Goal: Information Seeking & Learning: Compare options

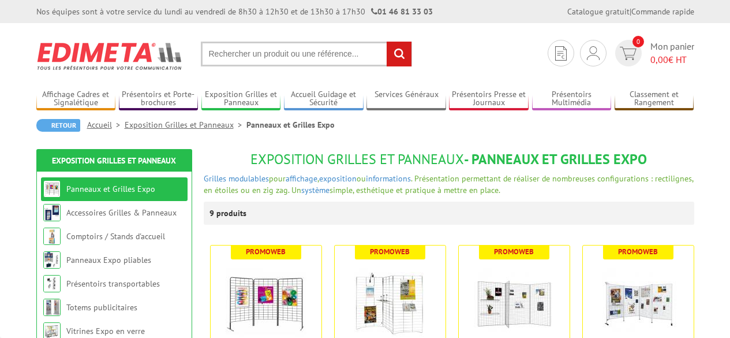
scroll to position [115, 0]
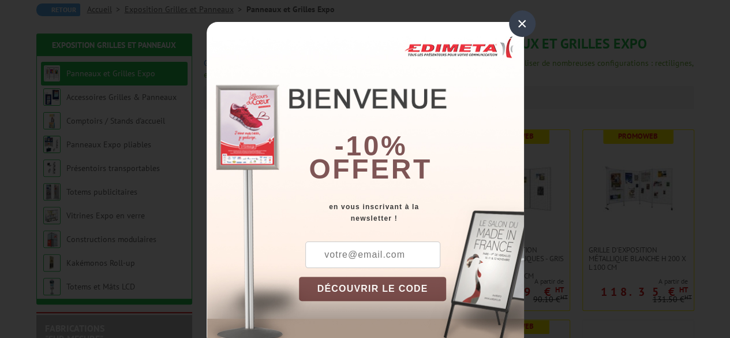
click at [515, 19] on div "×" at bounding box center [522, 23] width 27 height 27
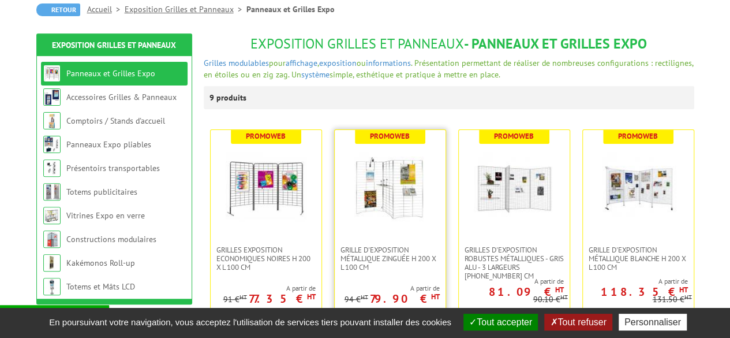
scroll to position [173, 0]
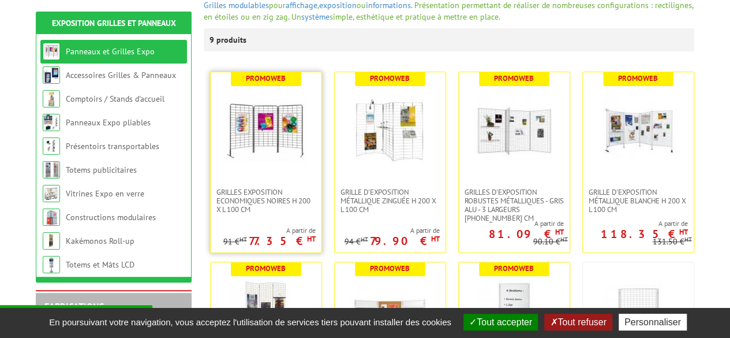
click at [267, 149] on img at bounding box center [266, 129] width 81 height 81
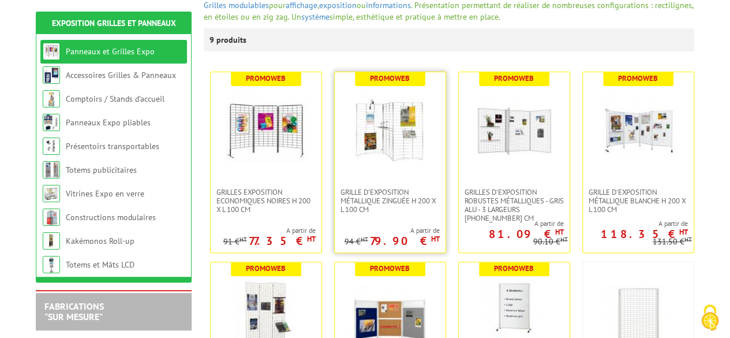
click at [396, 134] on img at bounding box center [390, 129] width 81 height 81
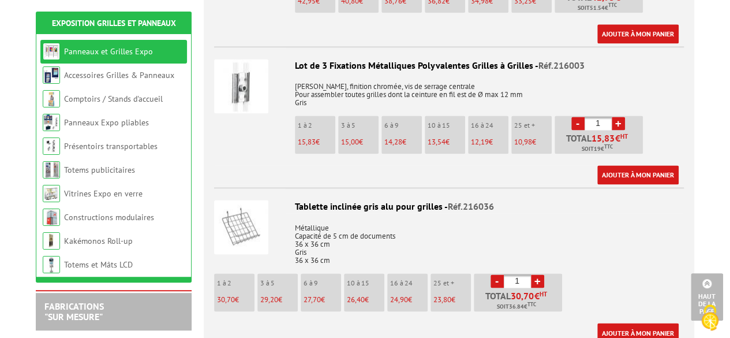
scroll to position [750, 0]
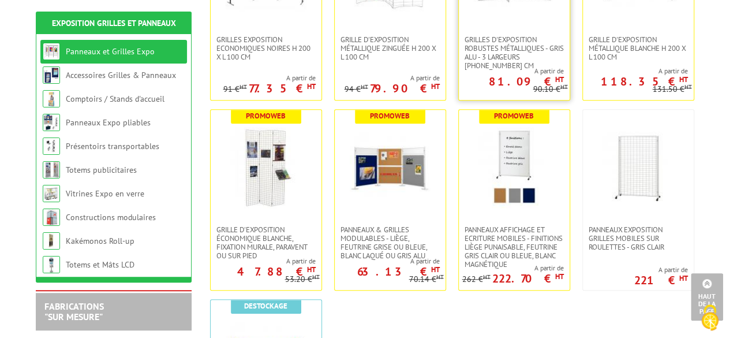
scroll to position [346, 0]
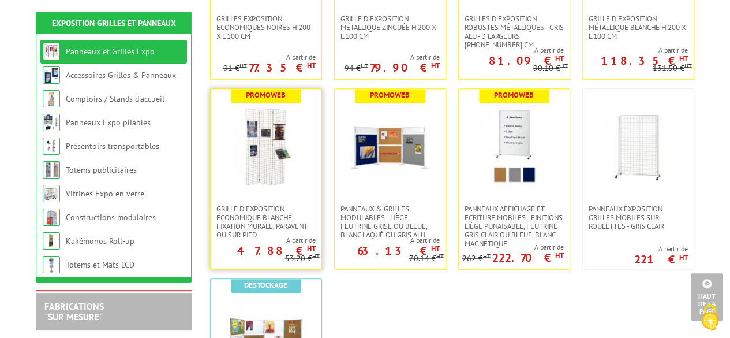
click at [269, 174] on img at bounding box center [266, 146] width 81 height 81
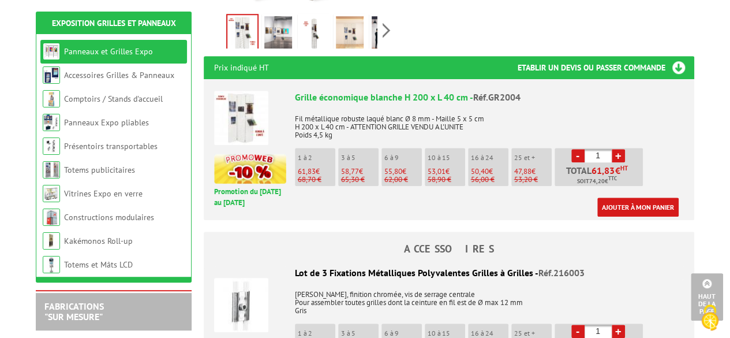
scroll to position [404, 0]
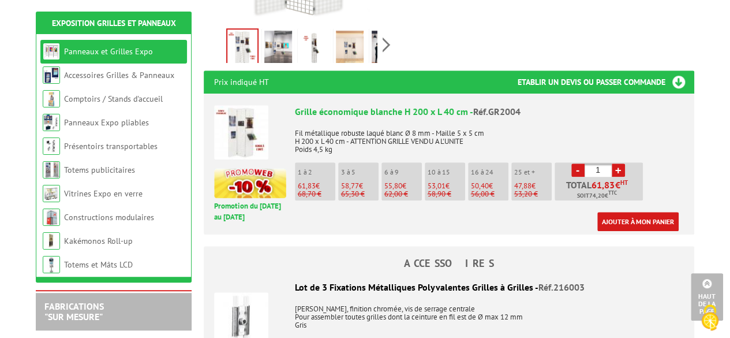
click at [239, 130] on img at bounding box center [241, 132] width 54 height 54
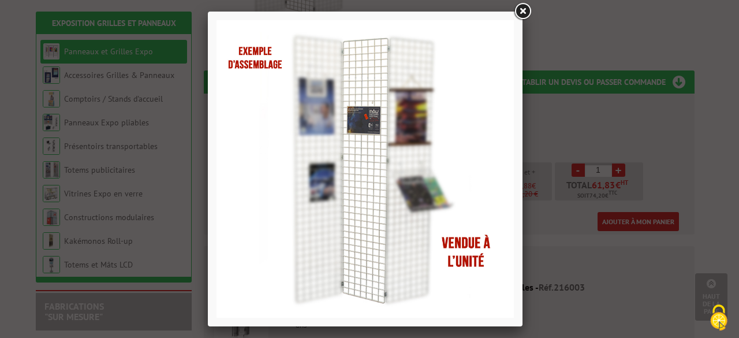
click at [520, 6] on link at bounding box center [522, 11] width 21 height 21
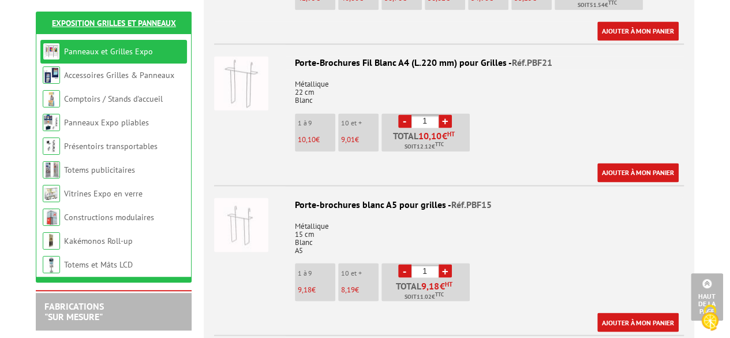
scroll to position [866, 0]
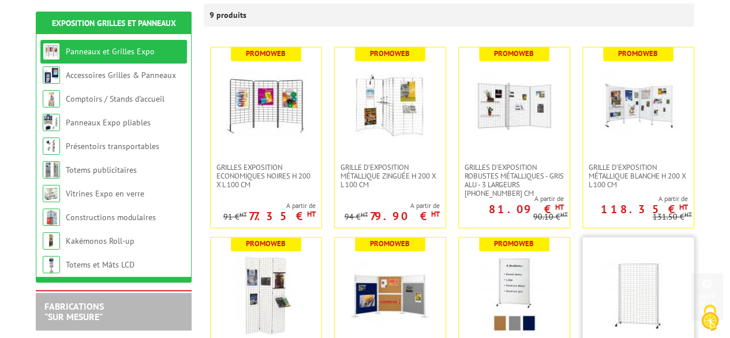
scroll to position [173, 0]
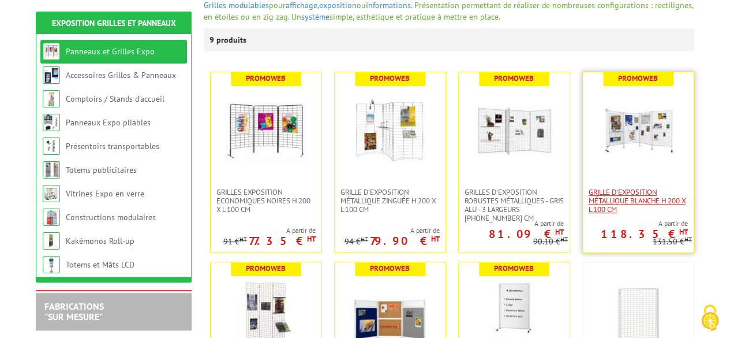
click at [635, 192] on span "Grille d'exposition métallique blanche H 200 x L 100 cm" at bounding box center [638, 201] width 99 height 26
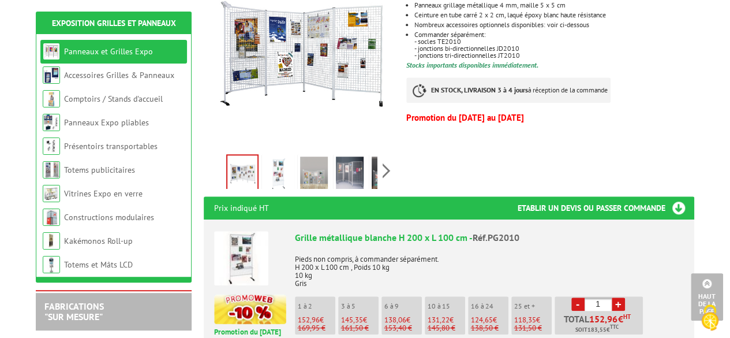
scroll to position [346, 0]
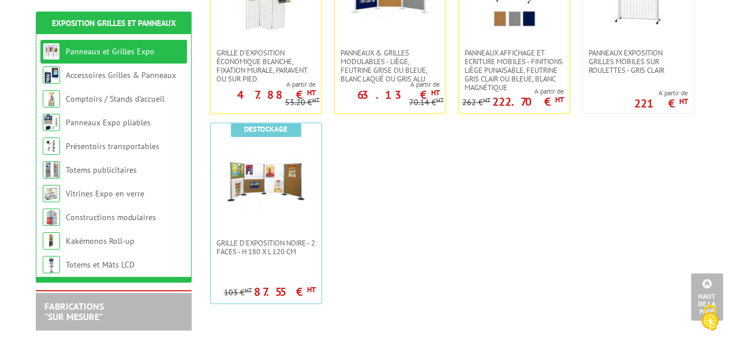
scroll to position [519, 0]
